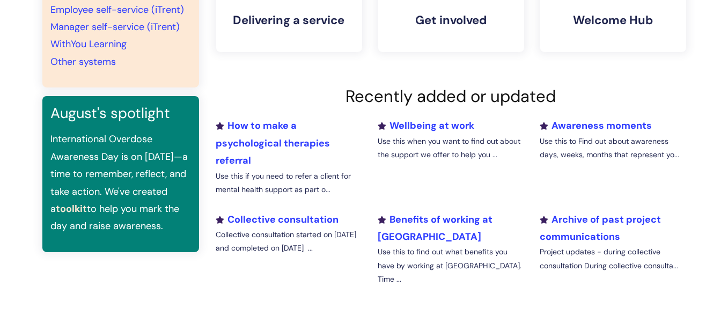
scroll to position [322, 0]
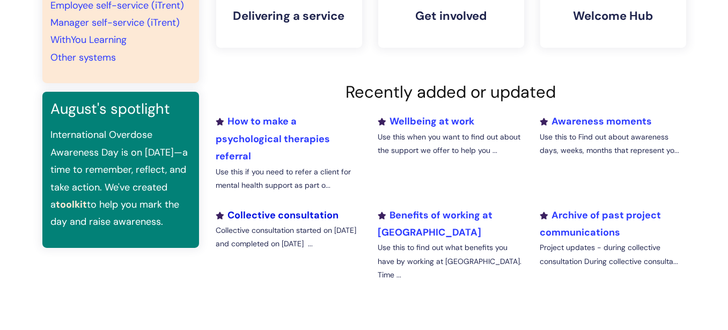
click at [279, 220] on link "Collective consultation" at bounding box center [277, 215] width 123 height 13
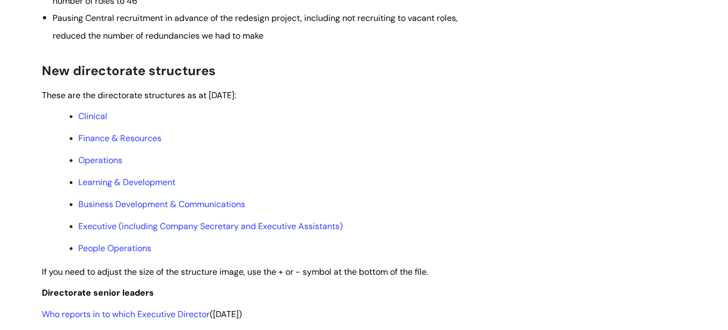
scroll to position [590, 0]
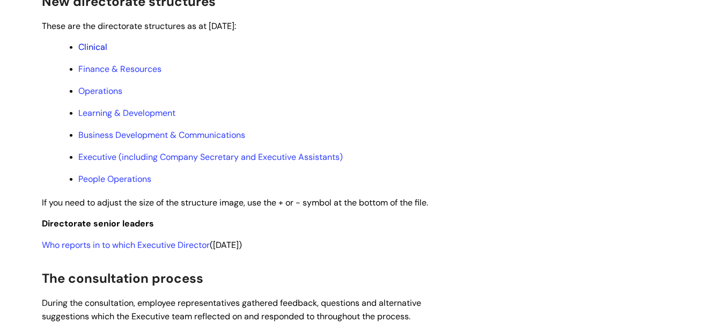
click at [99, 53] on link "Clinical" at bounding box center [93, 46] width 29 height 11
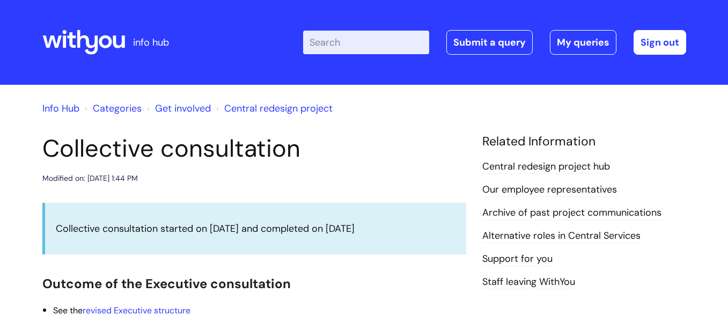
scroll to position [590, 0]
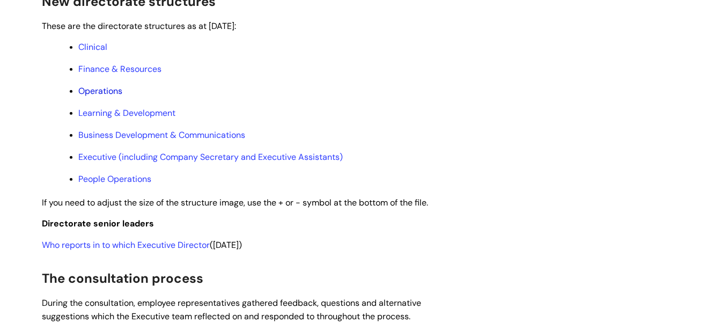
click at [112, 97] on link "Operations" at bounding box center [101, 90] width 44 height 11
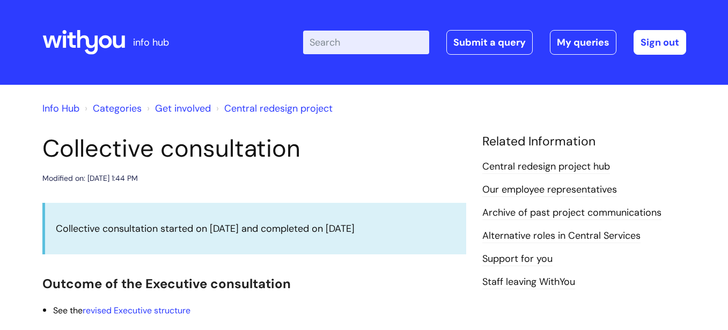
scroll to position [590, 0]
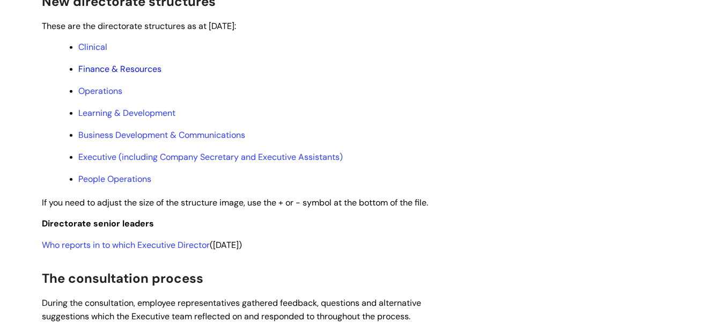
click at [112, 75] on link "Finance & Resources" at bounding box center [120, 68] width 83 height 11
